Goal: Find specific page/section: Find specific page/section

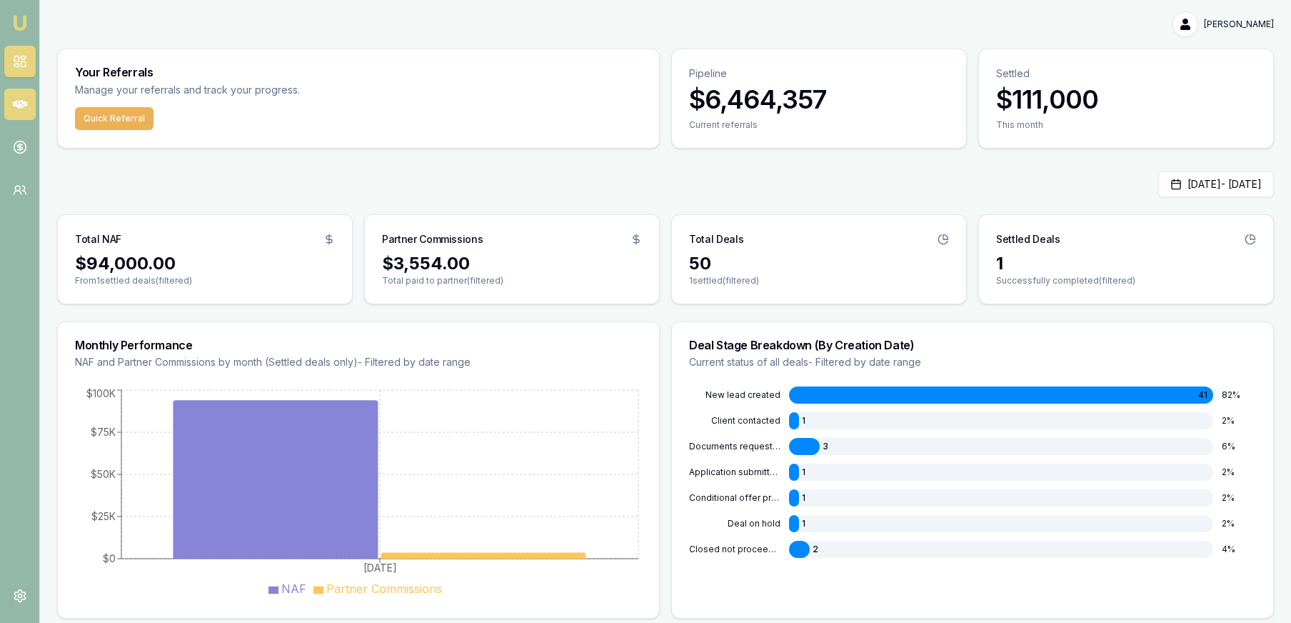
click at [26, 107] on icon at bounding box center [20, 104] width 14 height 14
